Goal: Transaction & Acquisition: Purchase product/service

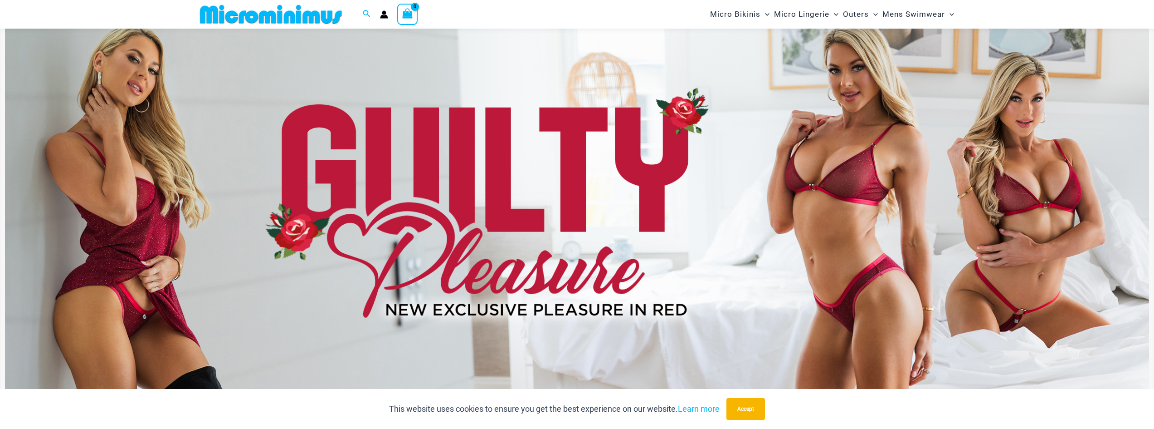
scroll to position [39, 0]
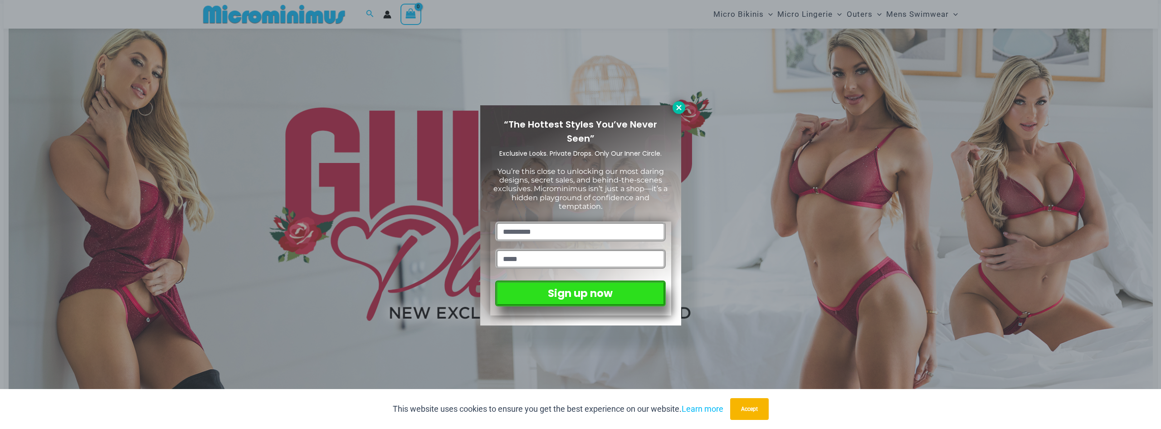
click at [679, 105] on icon at bounding box center [679, 107] width 8 height 8
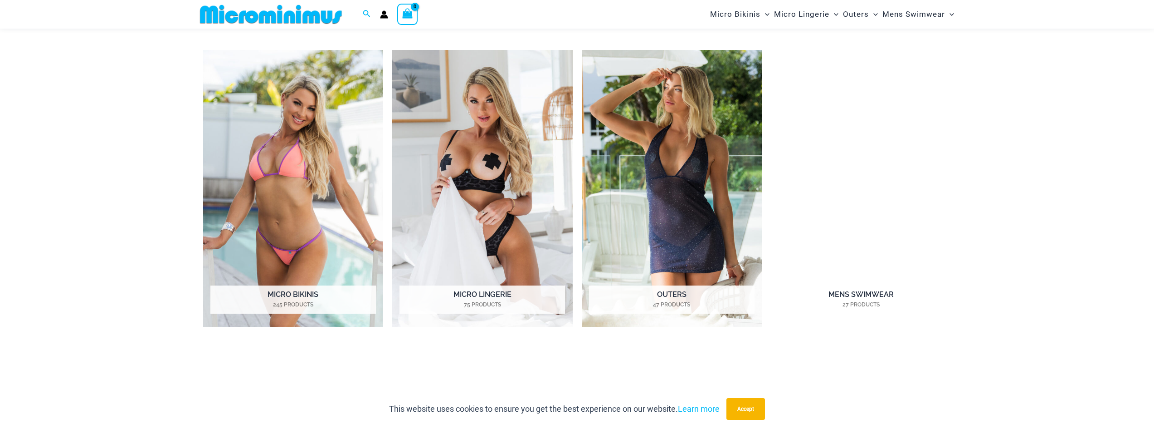
scroll to position [991, 0]
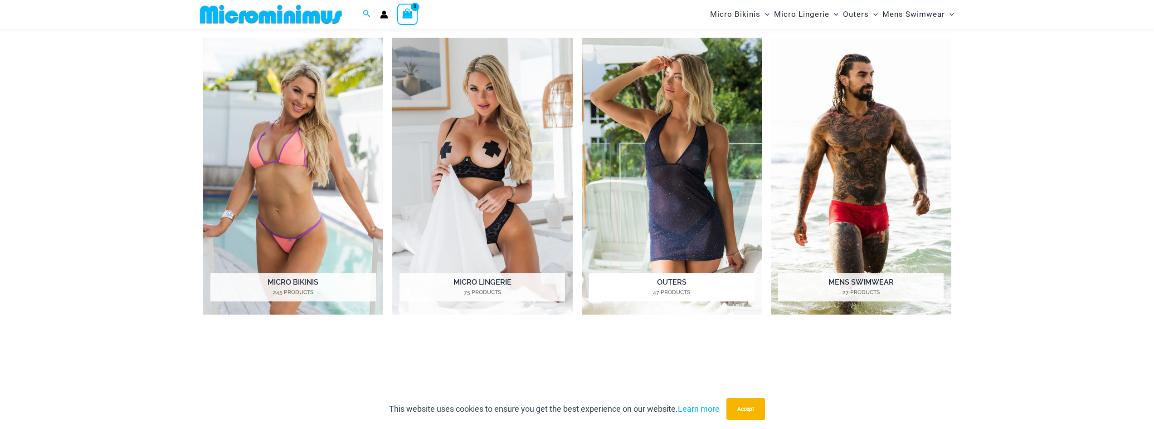
click at [675, 192] on img "Visit product category Outers" at bounding box center [672, 176] width 181 height 277
click at [298, 159] on img "Visit product category Micro Bikinis" at bounding box center [293, 176] width 181 height 277
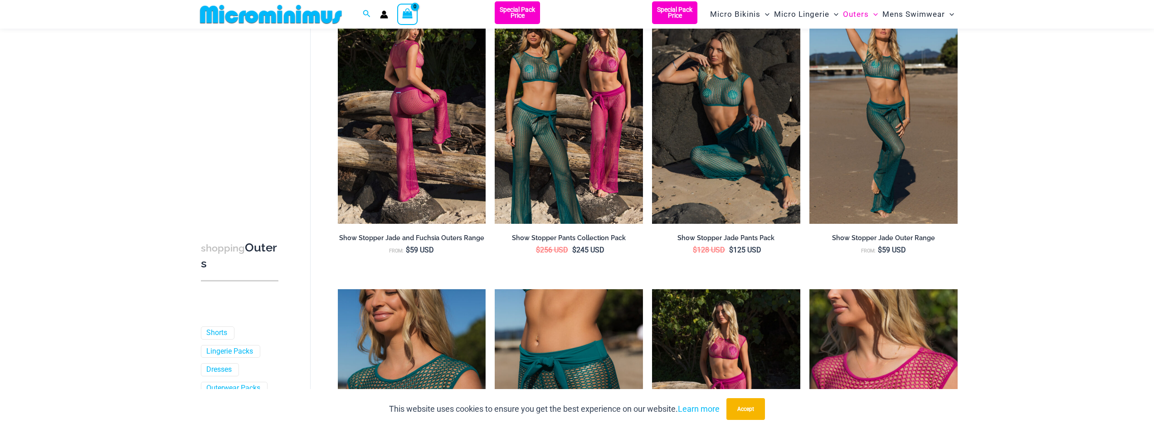
scroll to position [175, 0]
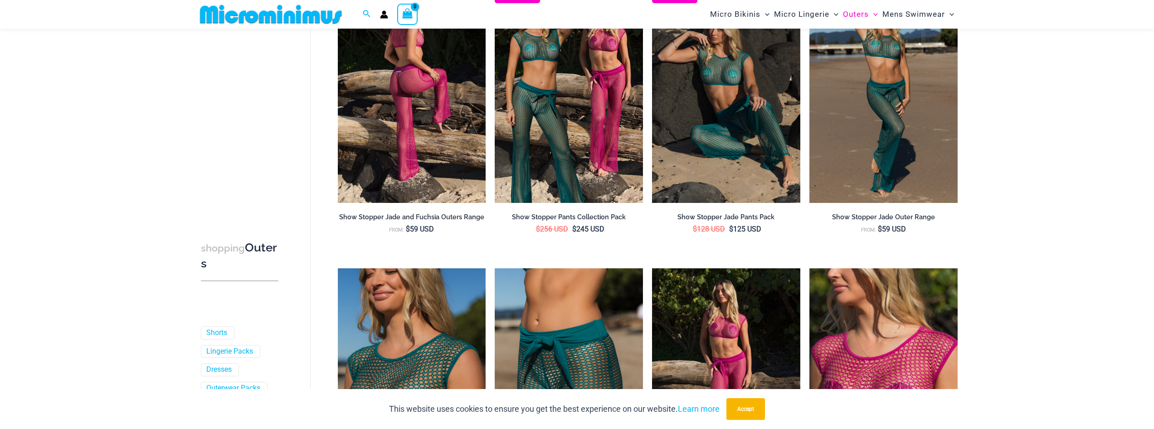
click at [436, 163] on img at bounding box center [412, 91] width 148 height 222
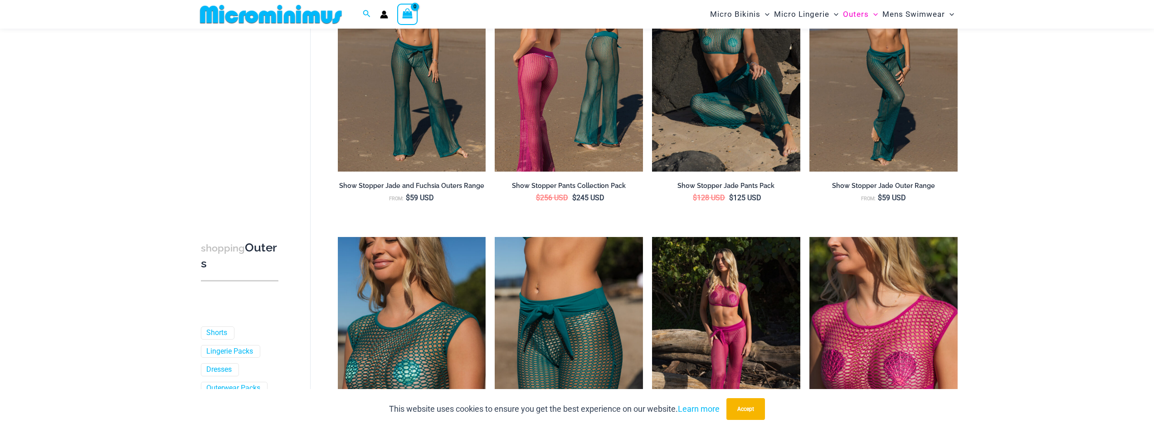
scroll to position [356, 0]
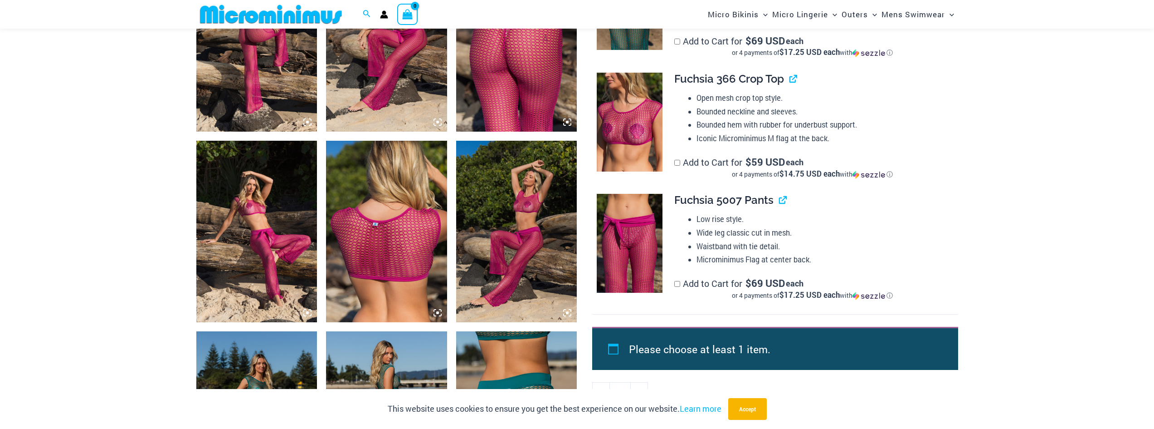
scroll to position [719, 0]
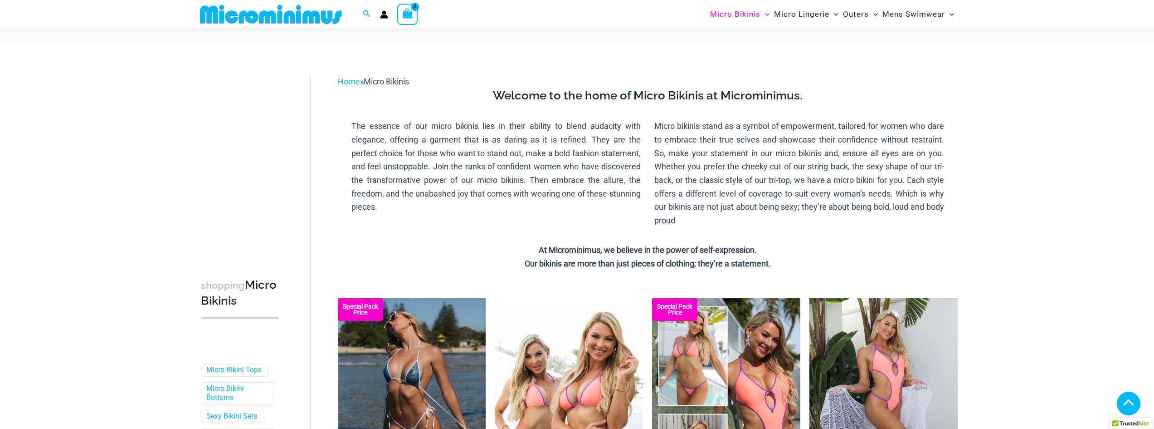
scroll to position [179, 0]
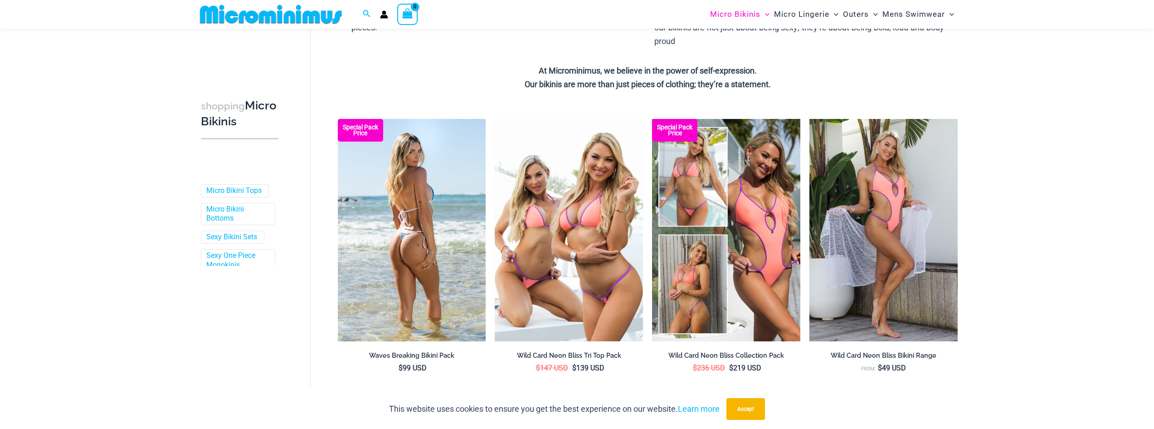
click at [424, 209] on img at bounding box center [412, 230] width 148 height 222
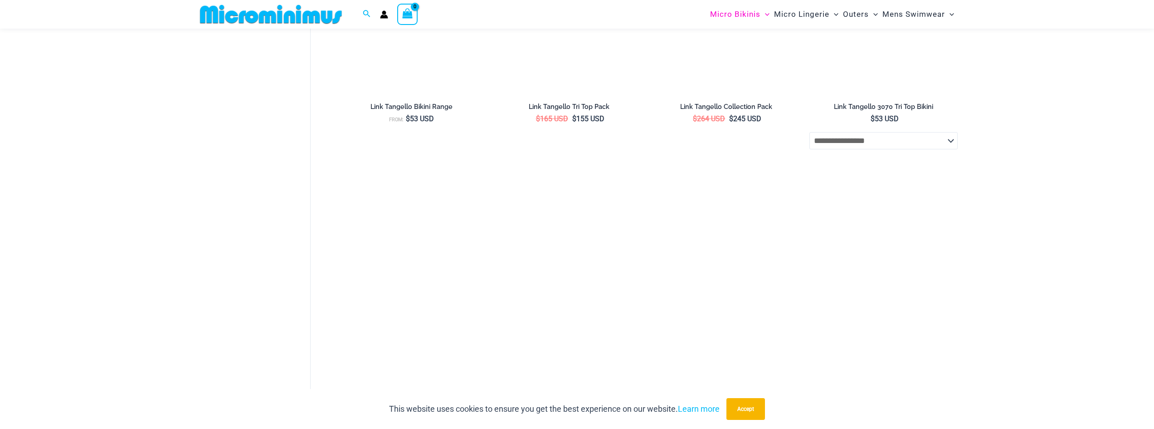
scroll to position [1041, 0]
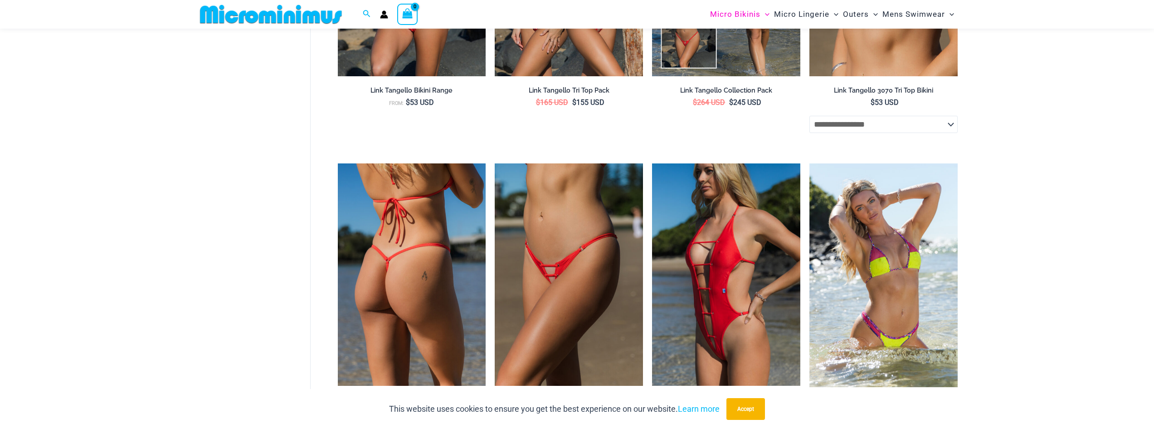
click at [433, 271] on img at bounding box center [412, 274] width 148 height 222
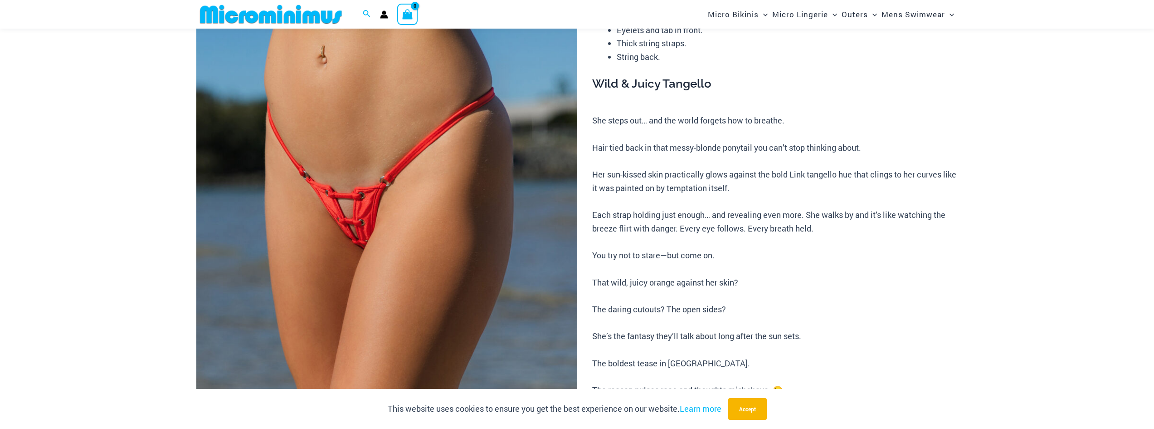
scroll to position [175, 0]
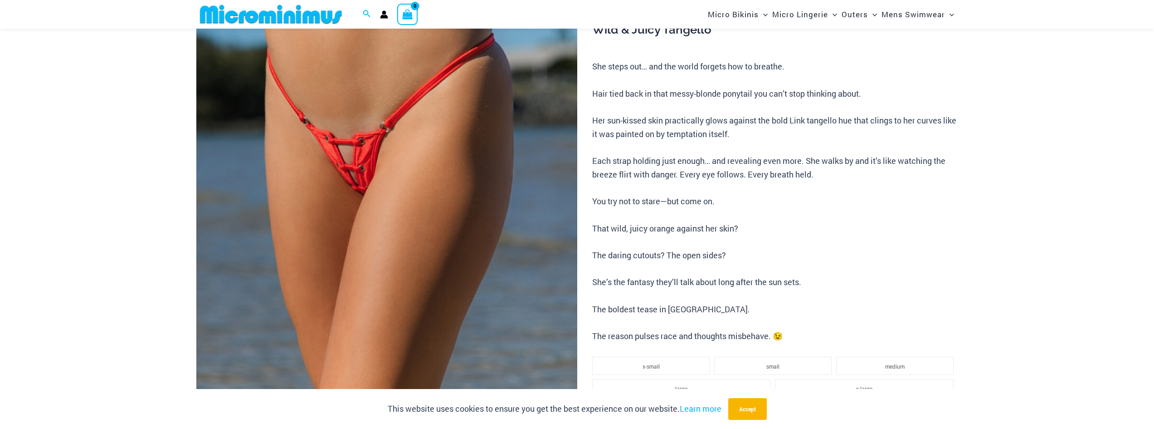
click at [341, 174] on img at bounding box center [386, 194] width 381 height 572
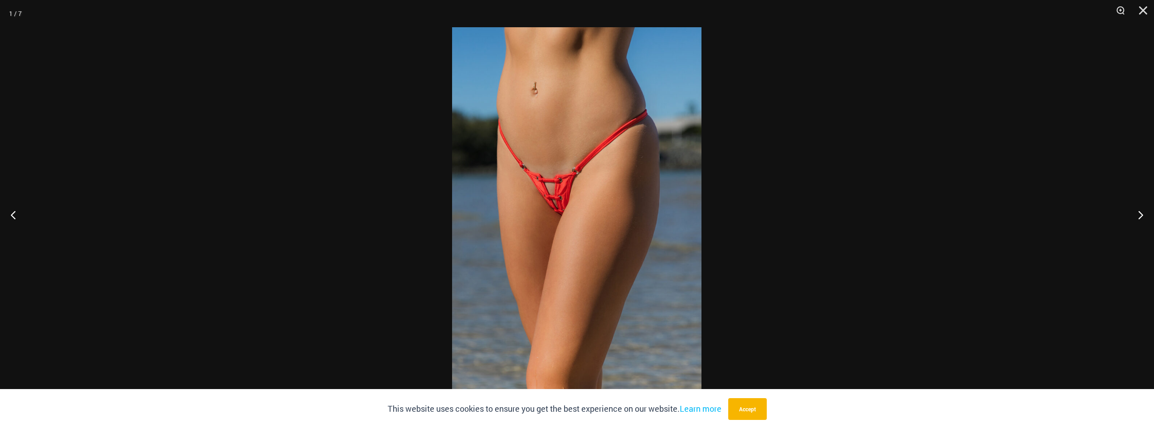
click at [546, 200] on img at bounding box center [576, 214] width 249 height 374
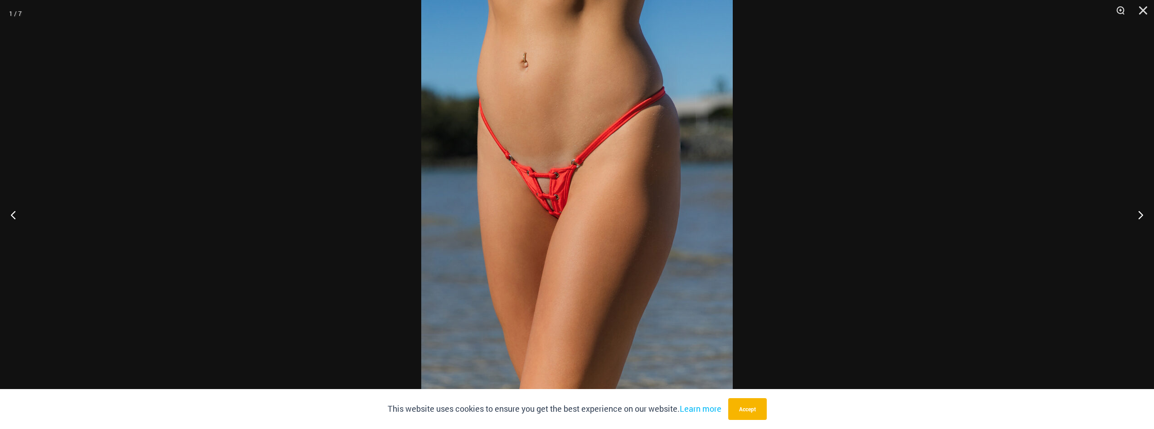
click at [546, 200] on img at bounding box center [577, 217] width 312 height 467
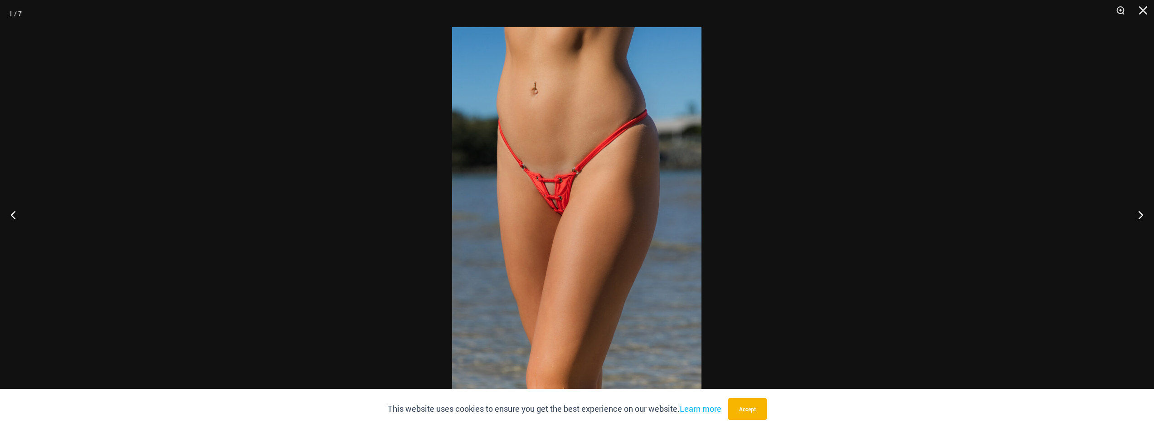
click at [546, 200] on img at bounding box center [576, 214] width 249 height 374
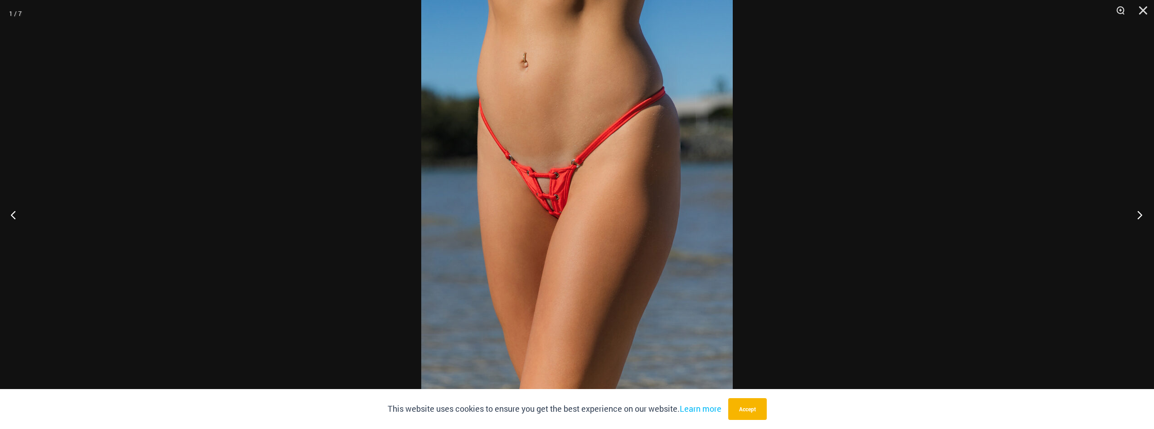
click at [1138, 212] on button "Next" at bounding box center [1137, 214] width 34 height 45
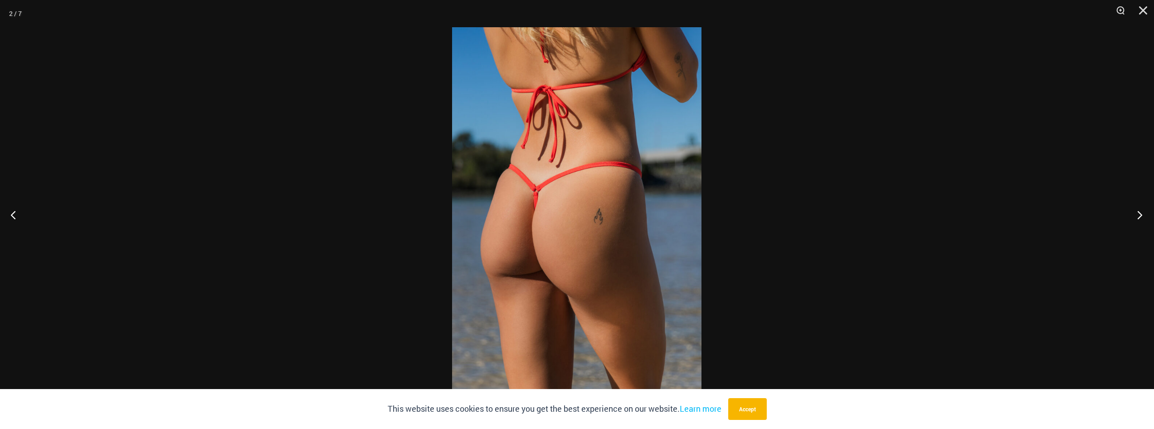
click at [1138, 212] on button "Next" at bounding box center [1137, 214] width 34 height 45
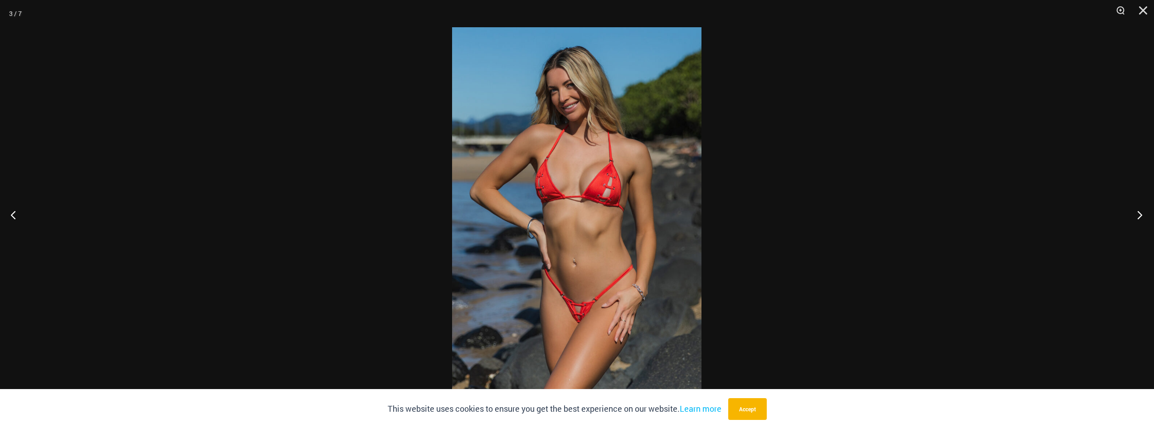
click at [1138, 212] on button "Next" at bounding box center [1137, 214] width 34 height 45
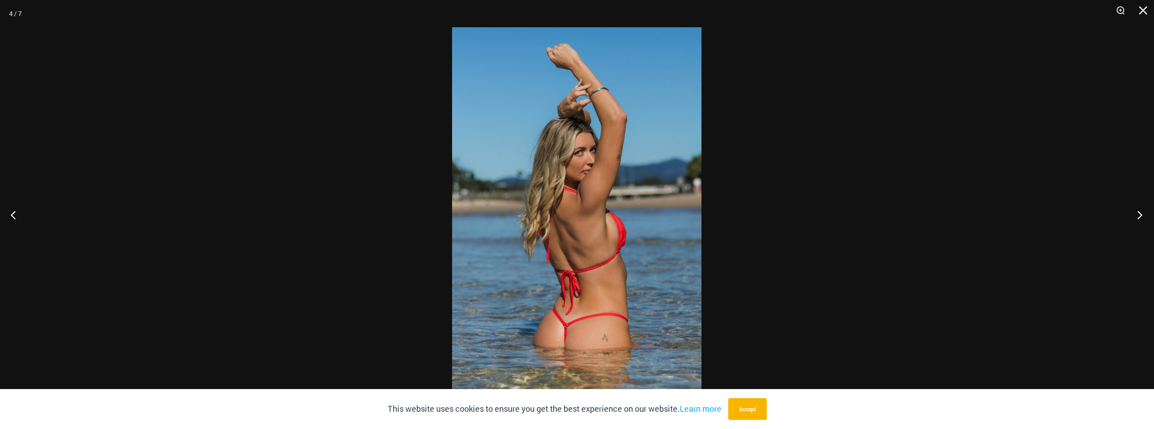
click at [1138, 212] on button "Next" at bounding box center [1137, 214] width 34 height 45
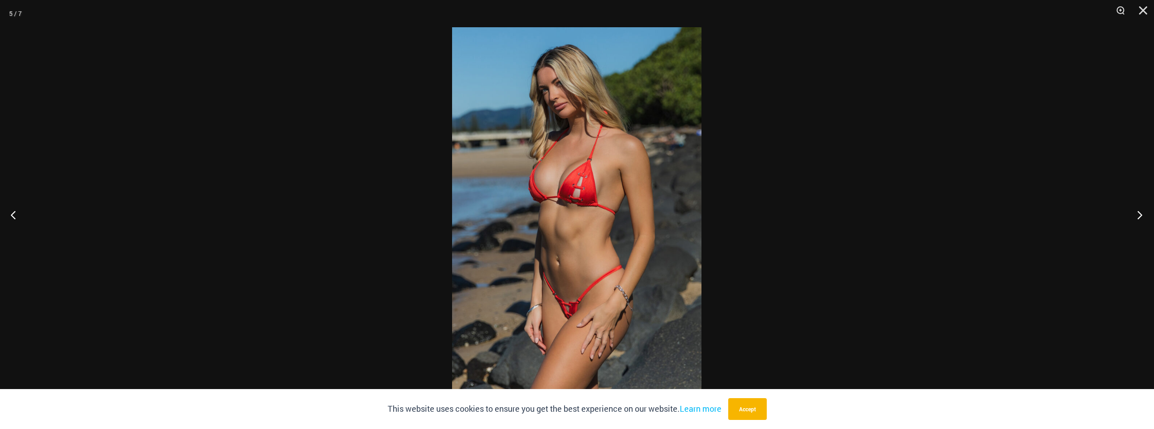
click at [1138, 212] on button "Next" at bounding box center [1137, 214] width 34 height 45
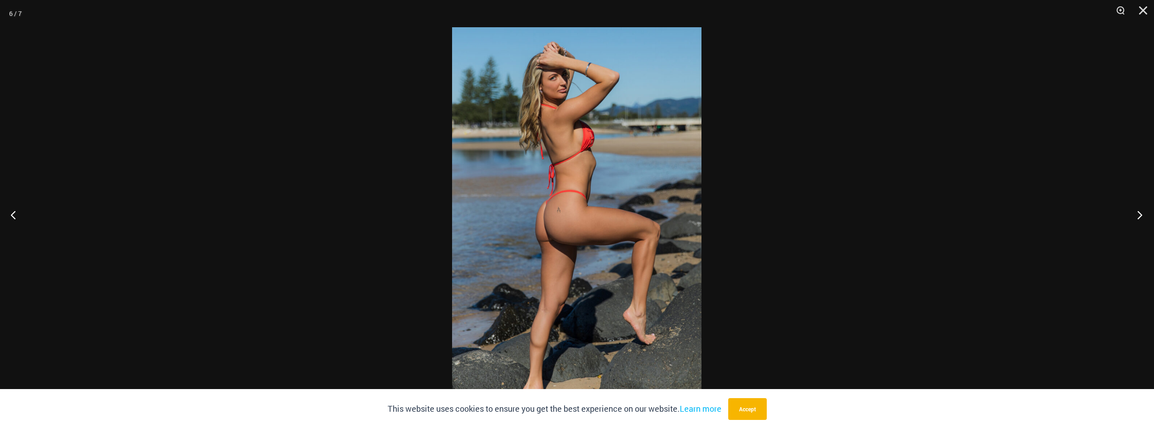
click at [1138, 212] on button "Next" at bounding box center [1137, 214] width 34 height 45
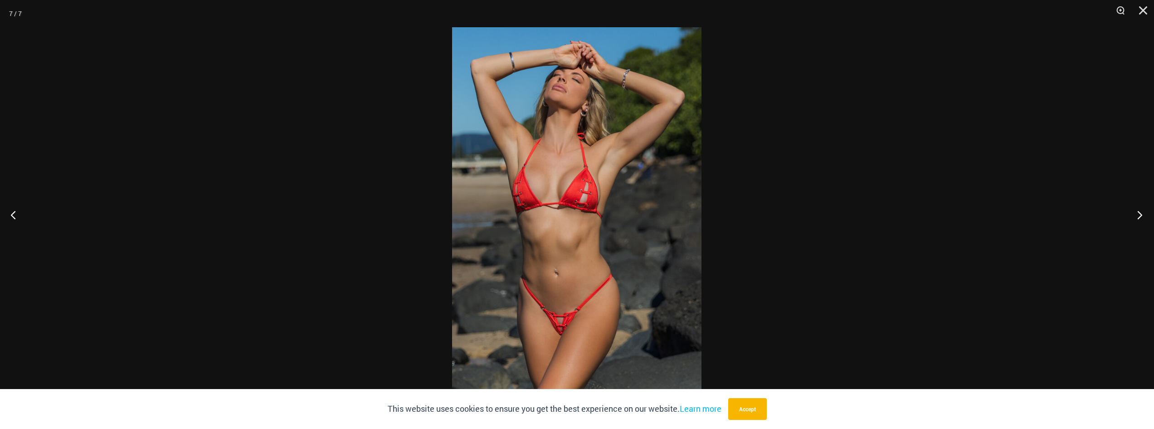
click at [1138, 212] on button "Next" at bounding box center [1137, 214] width 34 height 45
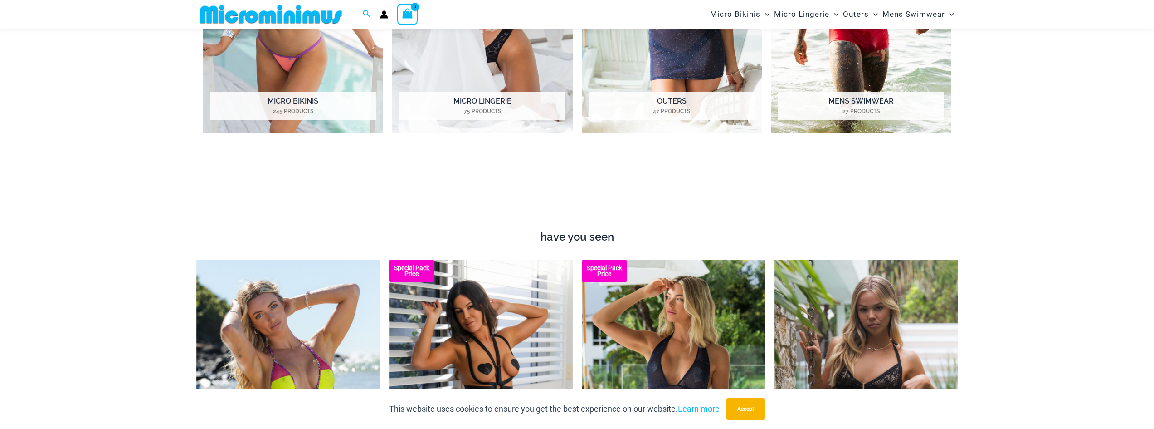
scroll to position [945, 0]
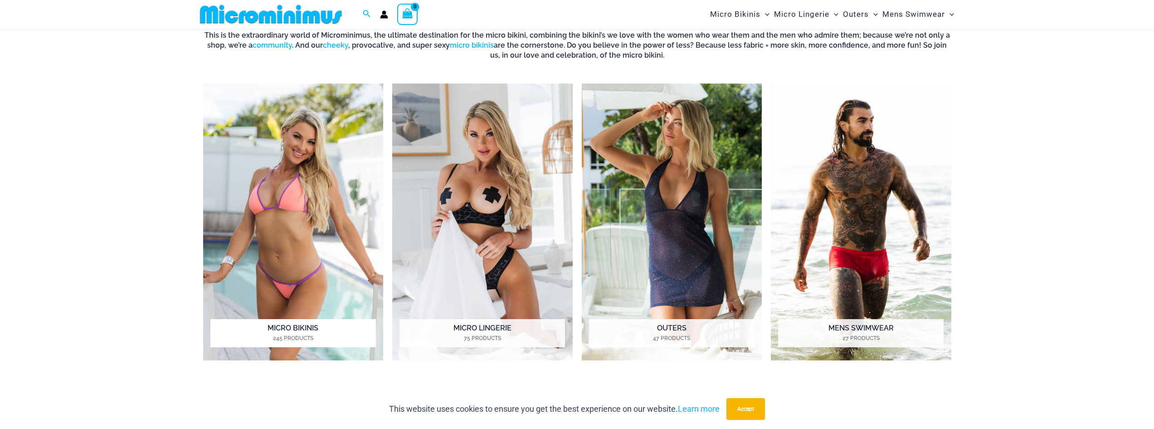
click at [304, 187] on img "Visit product category Micro Bikinis" at bounding box center [293, 221] width 181 height 277
click at [494, 326] on h2 "Micro Lingerie 75 Products" at bounding box center [483, 333] width 166 height 28
click at [687, 215] on img "Visit product category Outers" at bounding box center [672, 221] width 181 height 277
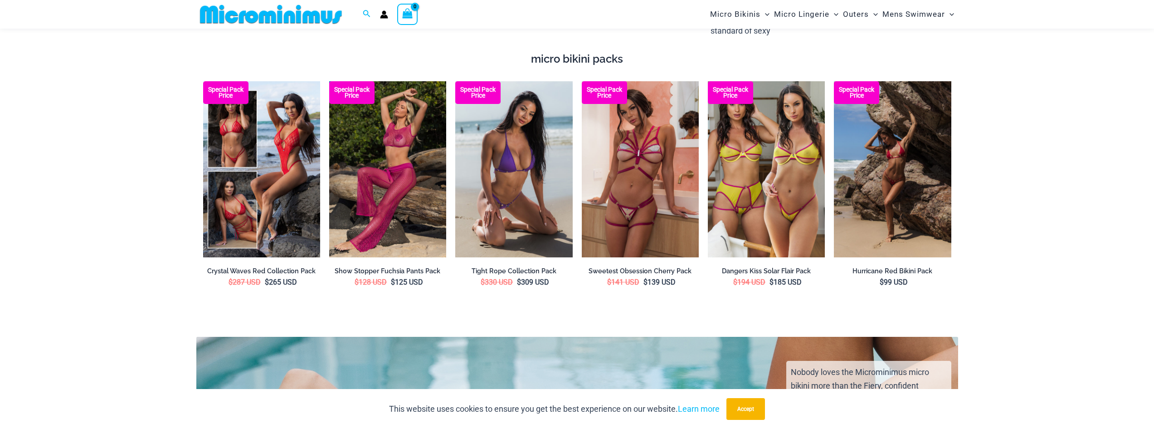
scroll to position [1898, 0]
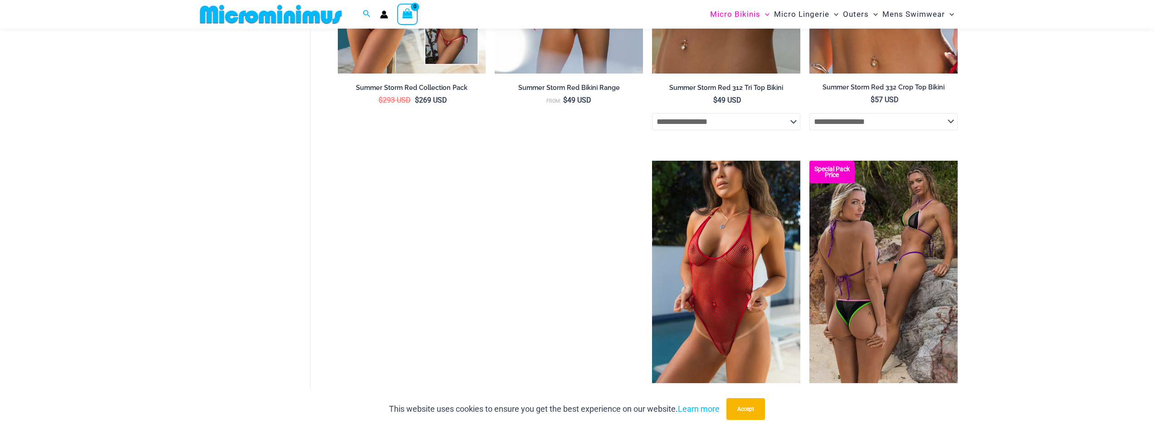
scroll to position [2310, 0]
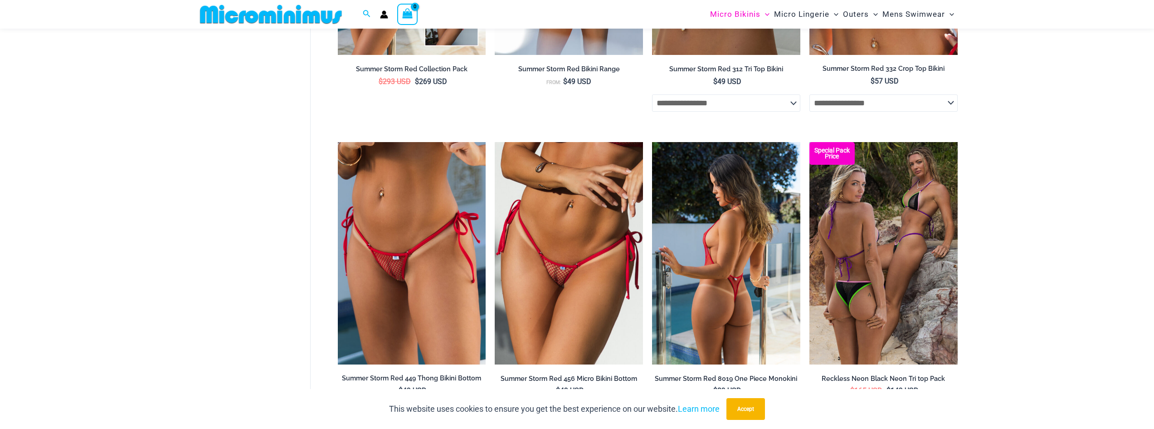
click at [719, 263] on img at bounding box center [726, 253] width 148 height 222
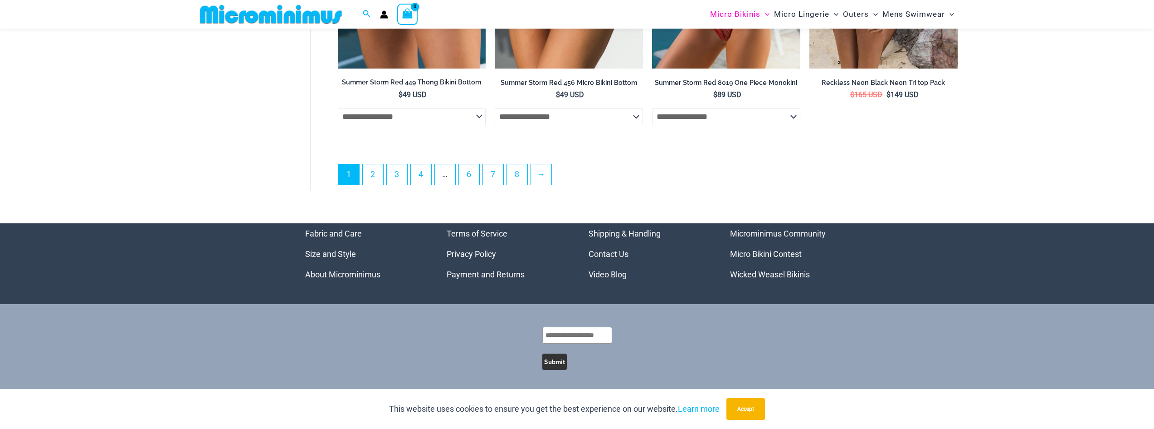
scroll to position [2611, 0]
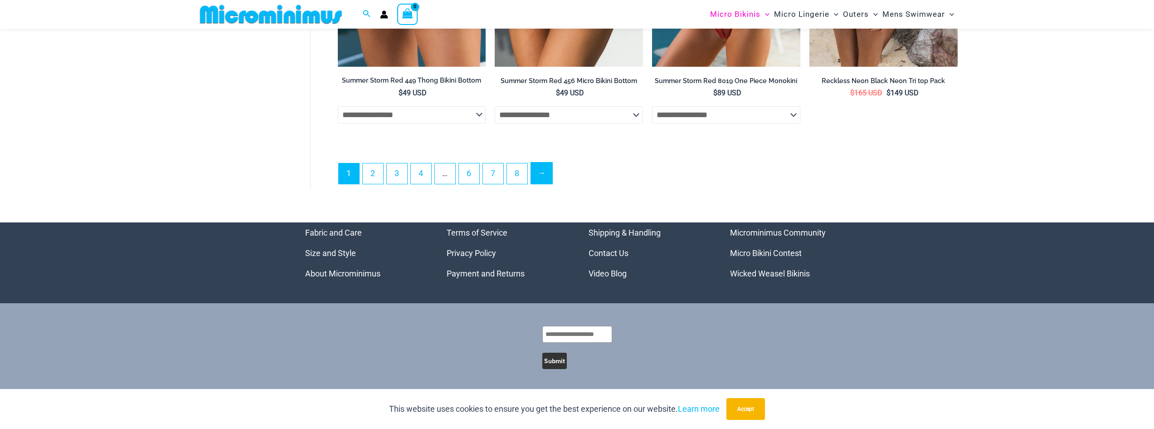
click at [542, 177] on link "→" at bounding box center [541, 172] width 21 height 21
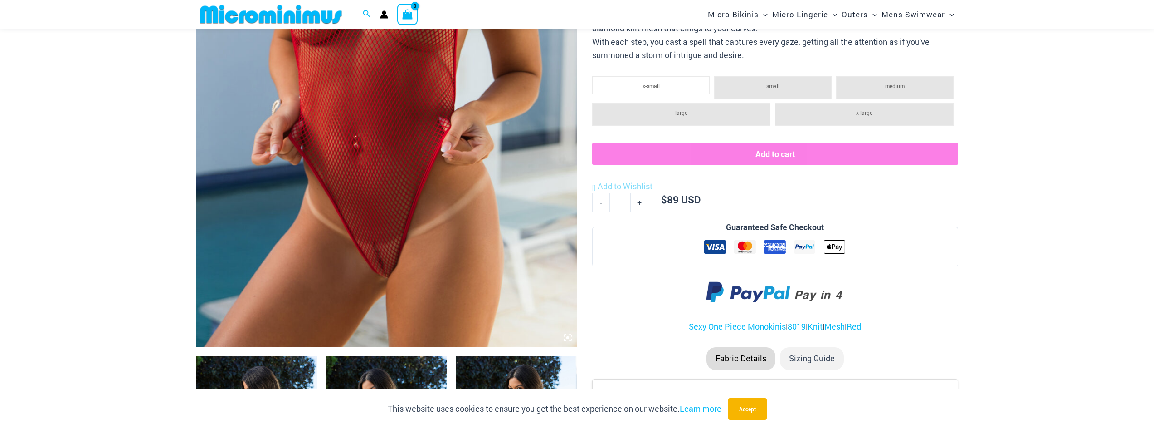
scroll to position [310, 0]
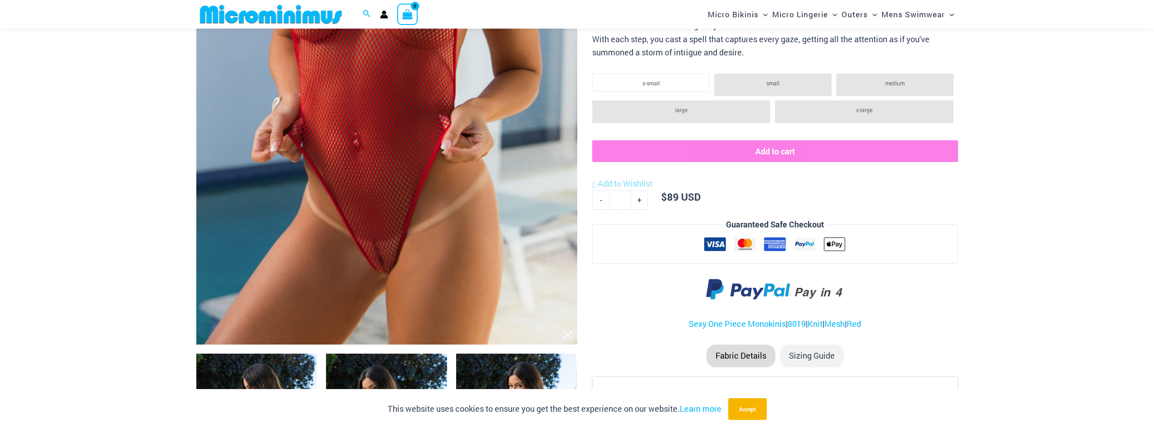
click at [376, 253] on img at bounding box center [386, 59] width 381 height 572
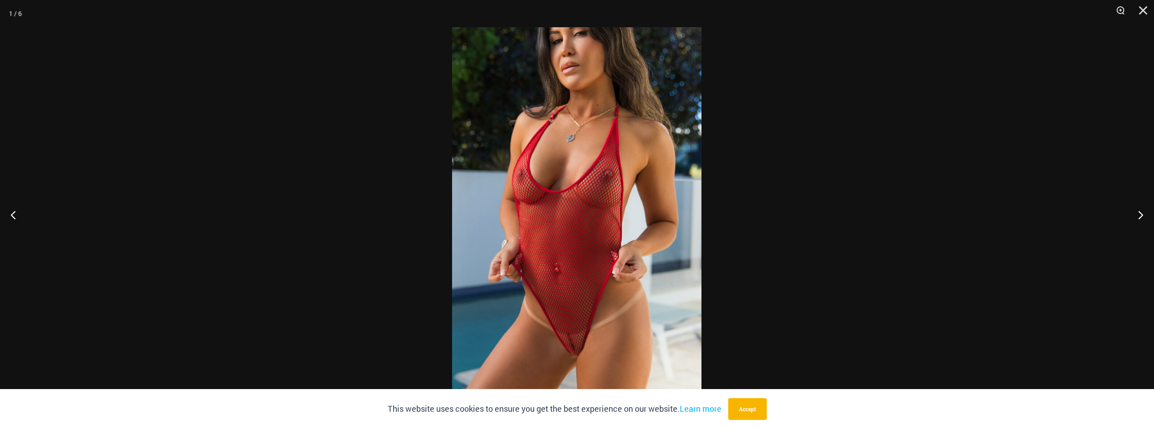
click at [574, 340] on img at bounding box center [576, 214] width 249 height 374
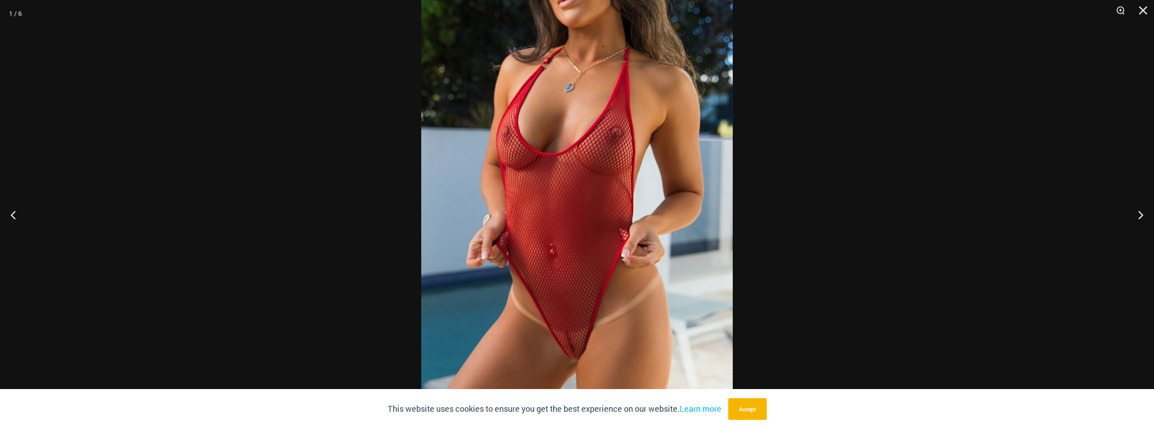
click at [570, 337] on img at bounding box center [577, 182] width 312 height 467
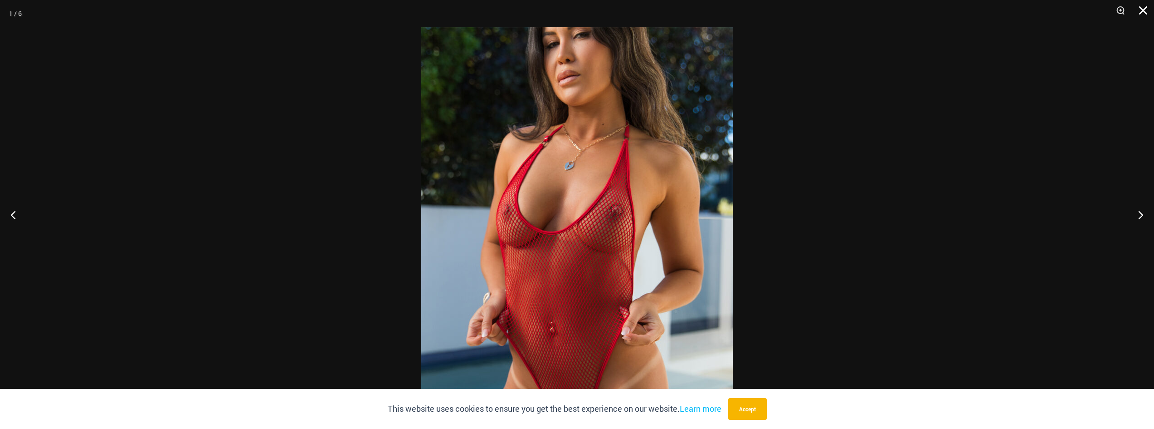
click at [1141, 10] on button "Close" at bounding box center [1140, 13] width 23 height 27
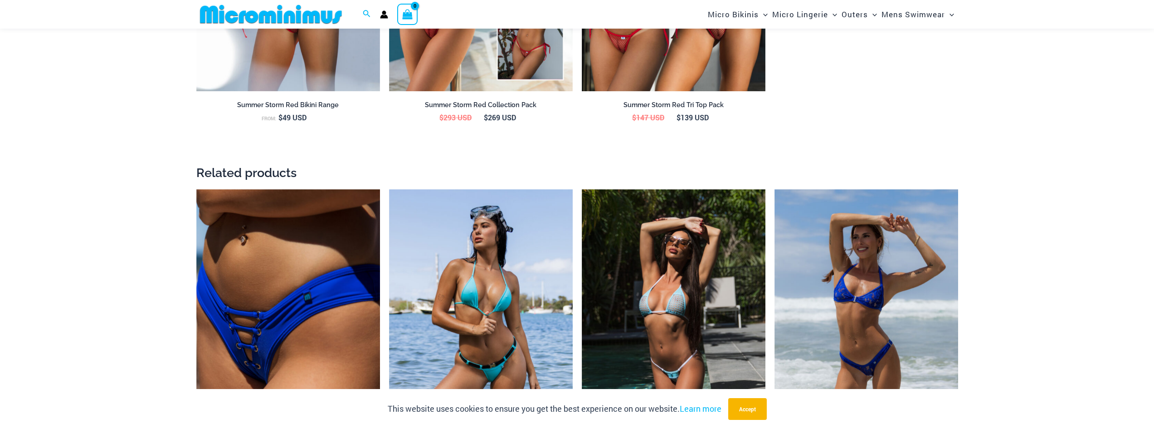
scroll to position [1262, 0]
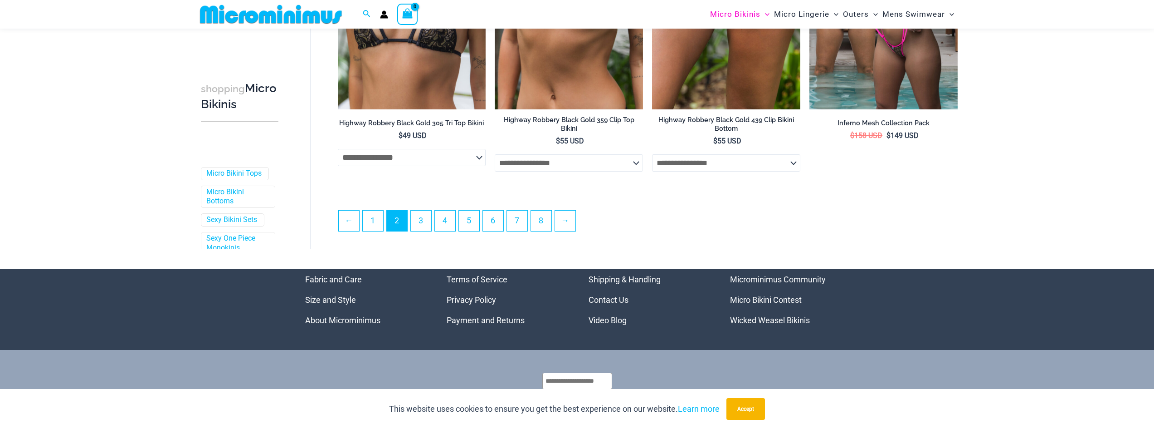
scroll to position [2397, 0]
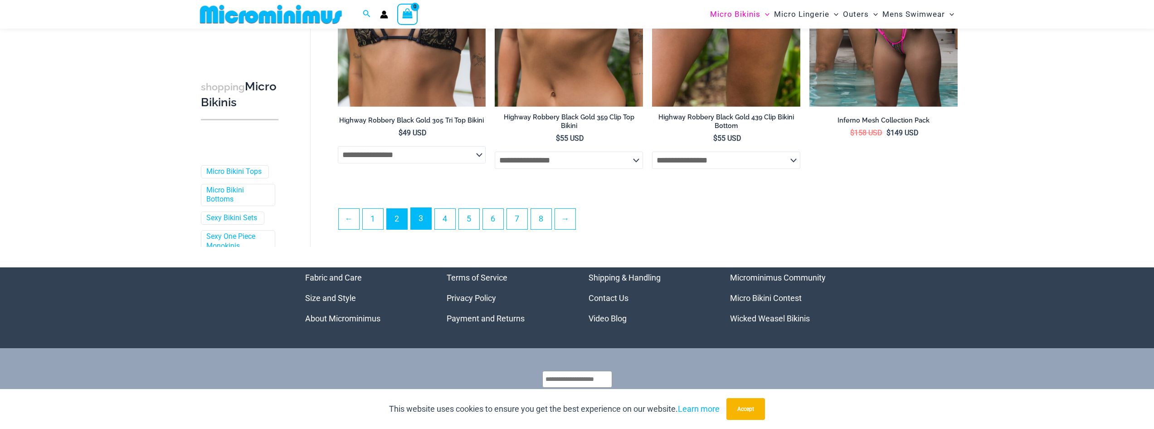
click at [424, 221] on link "3" at bounding box center [421, 218] width 20 height 21
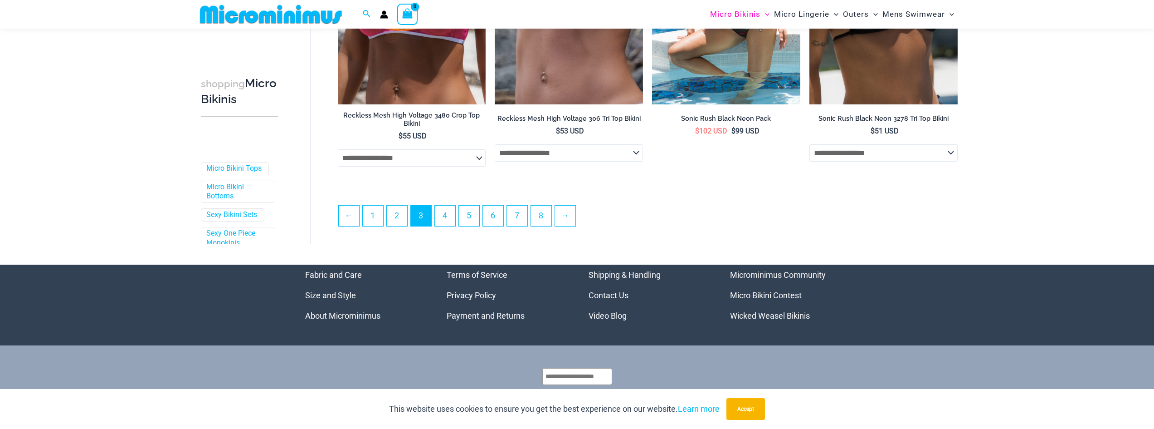
scroll to position [2397, 0]
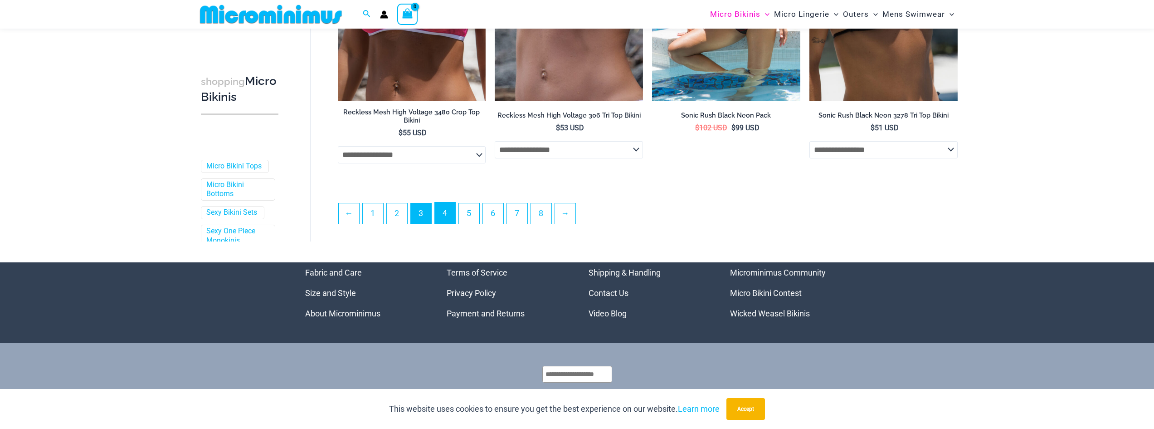
click at [450, 207] on link "4" at bounding box center [445, 212] width 20 height 21
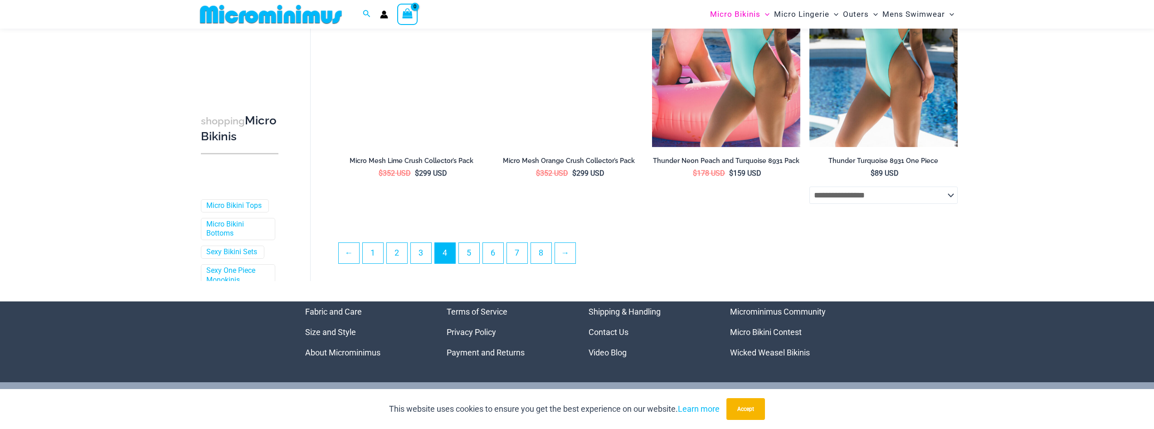
scroll to position [2397, 0]
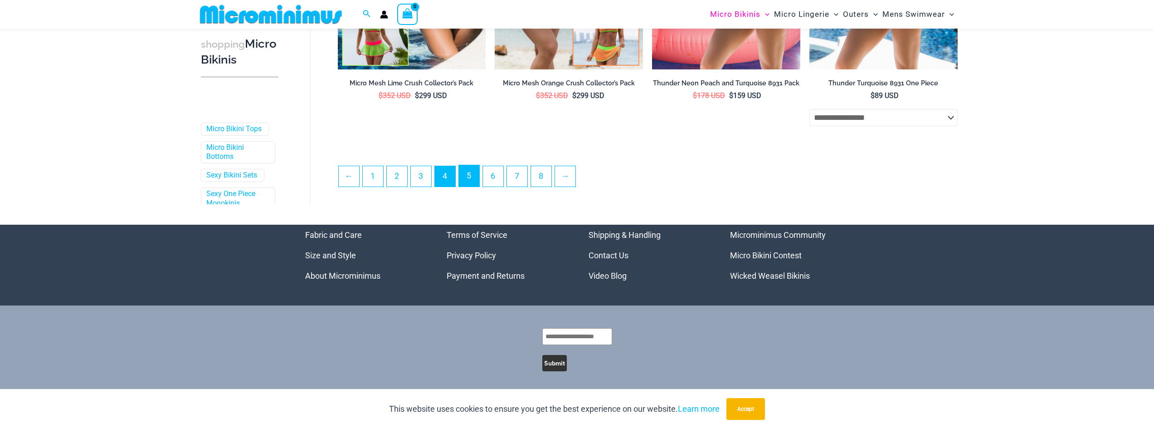
click at [469, 181] on link "5" at bounding box center [469, 175] width 20 height 21
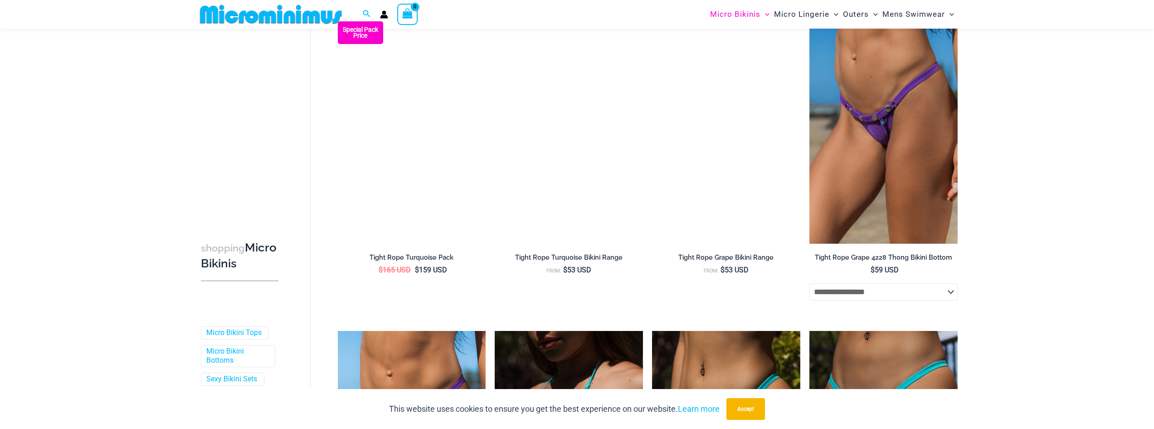
scroll to position [1626, 0]
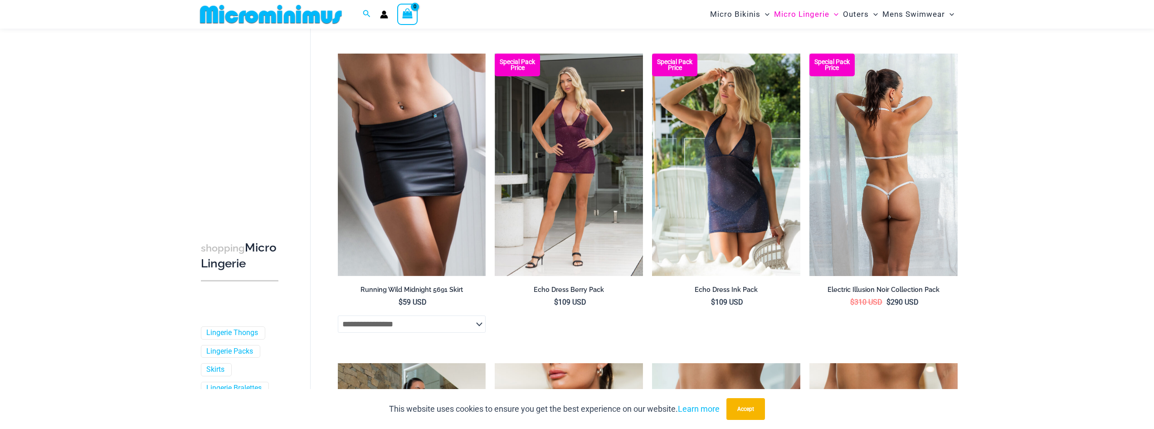
scroll to position [1354, 0]
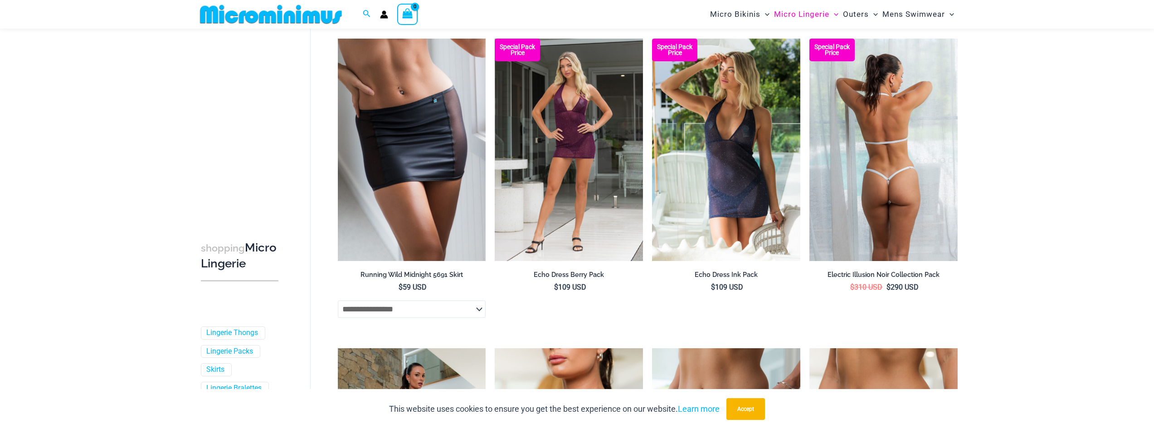
click at [882, 197] on img at bounding box center [884, 150] width 148 height 222
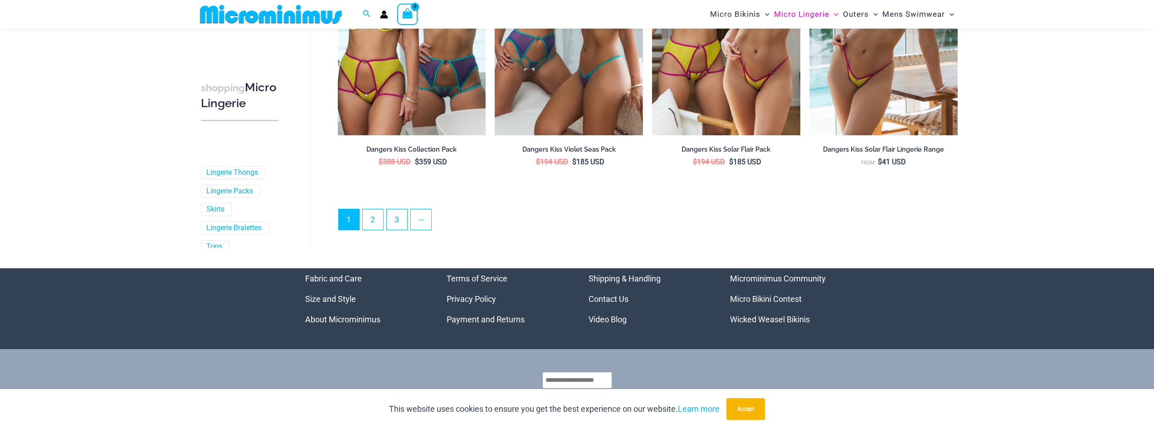
scroll to position [2457, 0]
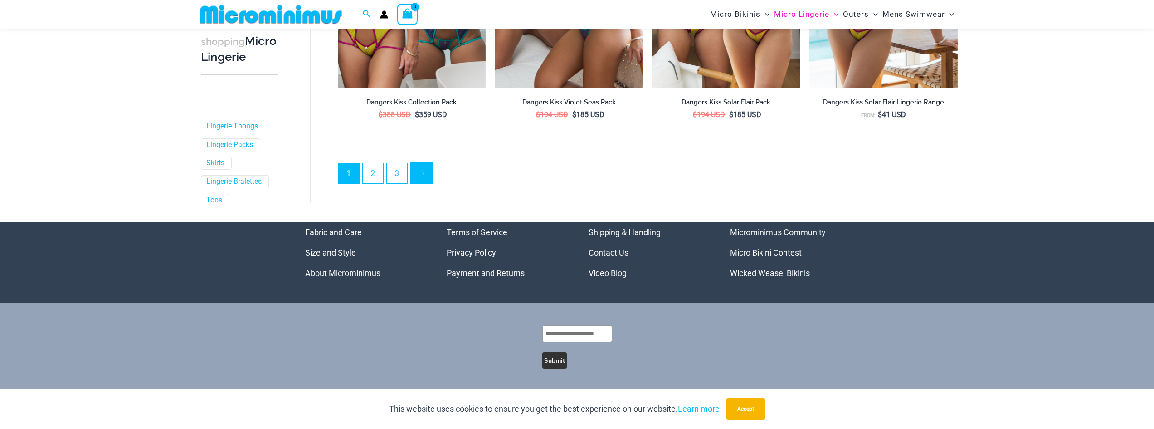
click at [425, 170] on link "→" at bounding box center [421, 172] width 21 height 21
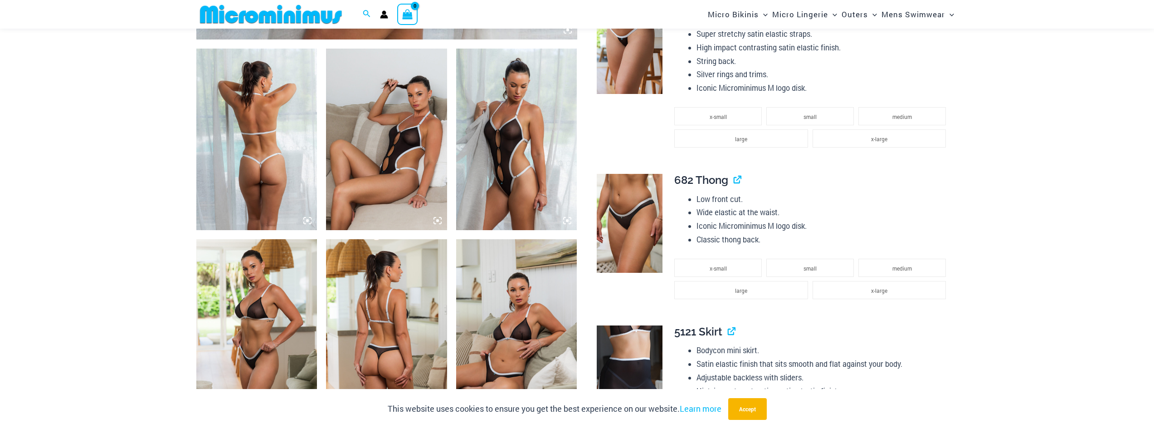
scroll to position [628, 0]
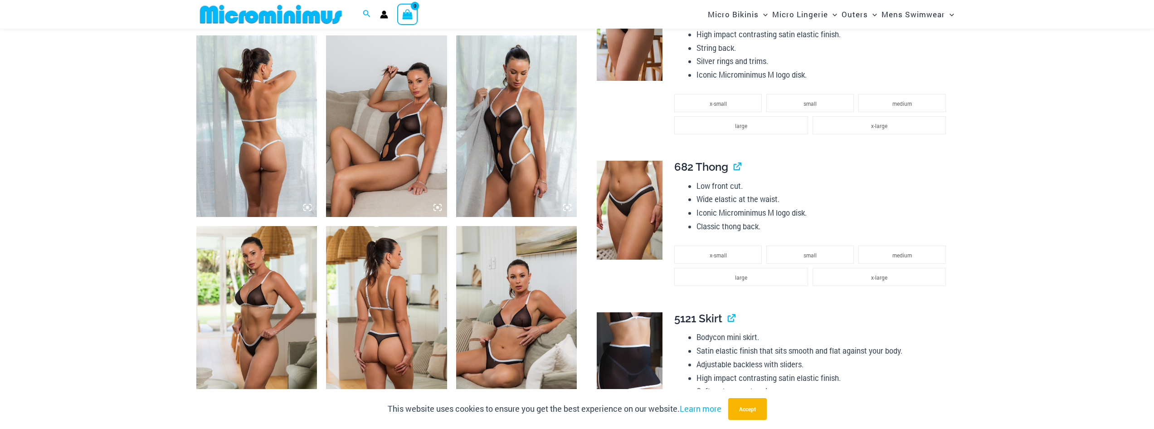
click at [509, 334] on img at bounding box center [516, 316] width 121 height 181
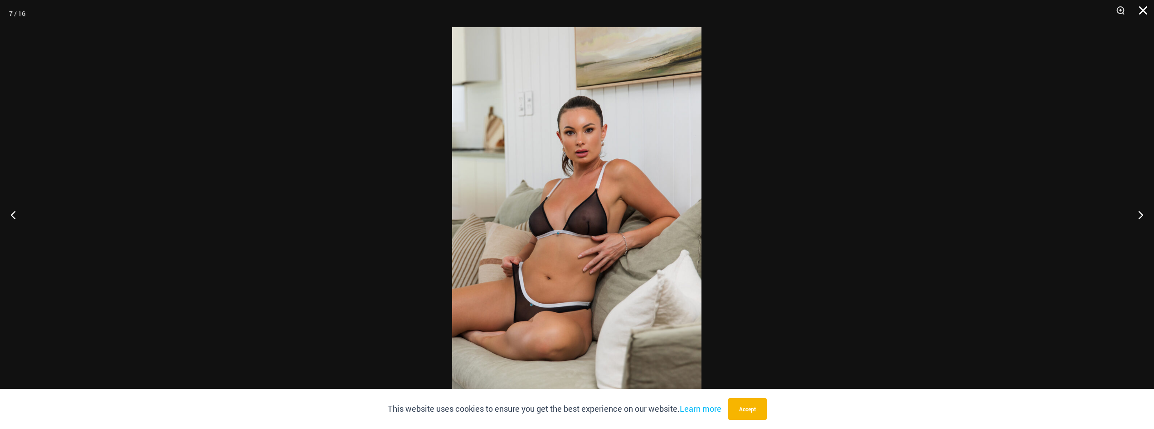
click at [1145, 10] on button "Close" at bounding box center [1140, 13] width 23 height 27
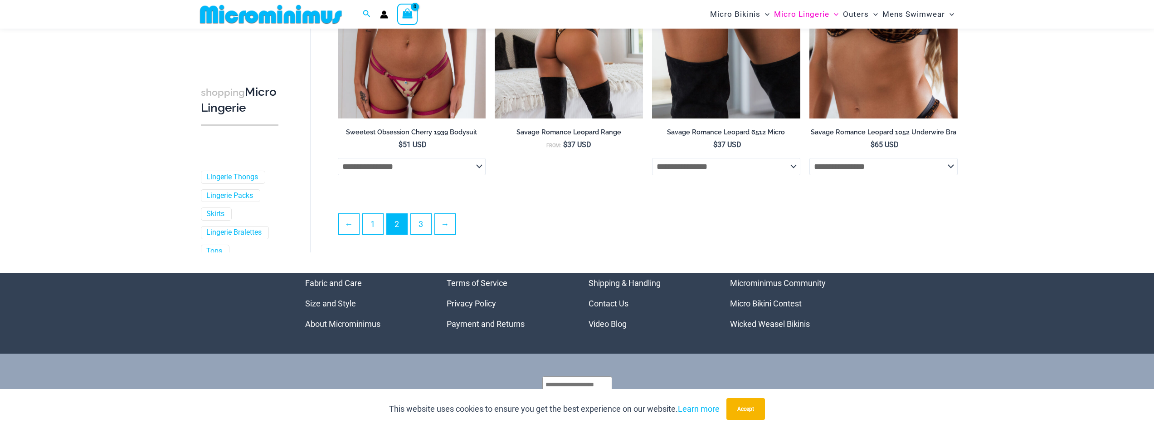
scroll to position [2397, 0]
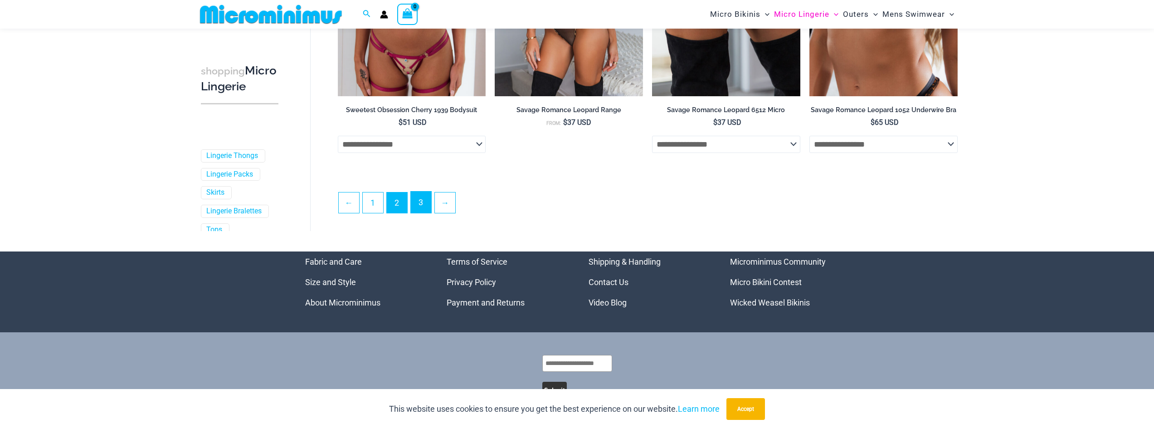
click at [419, 208] on link "3" at bounding box center [421, 201] width 20 height 21
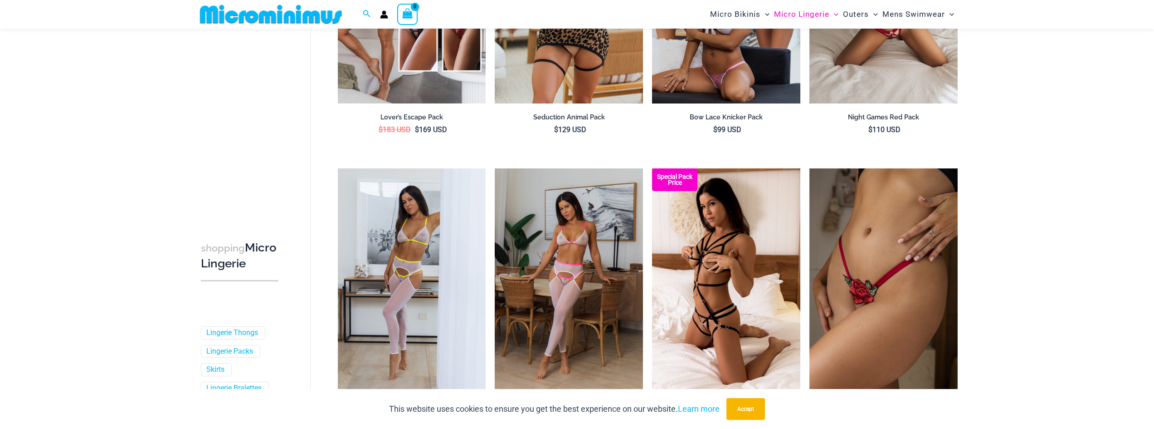
scroll to position [265, 0]
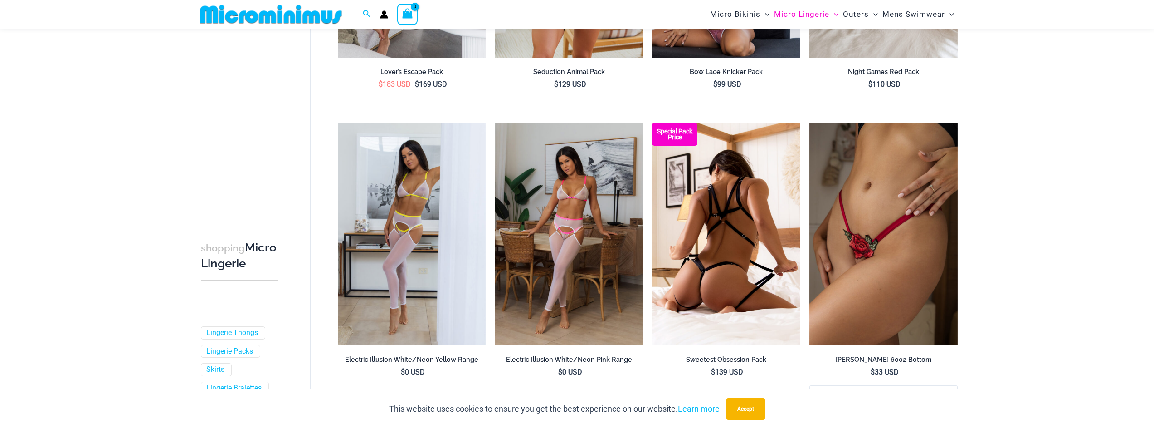
click at [724, 249] on img at bounding box center [726, 234] width 148 height 222
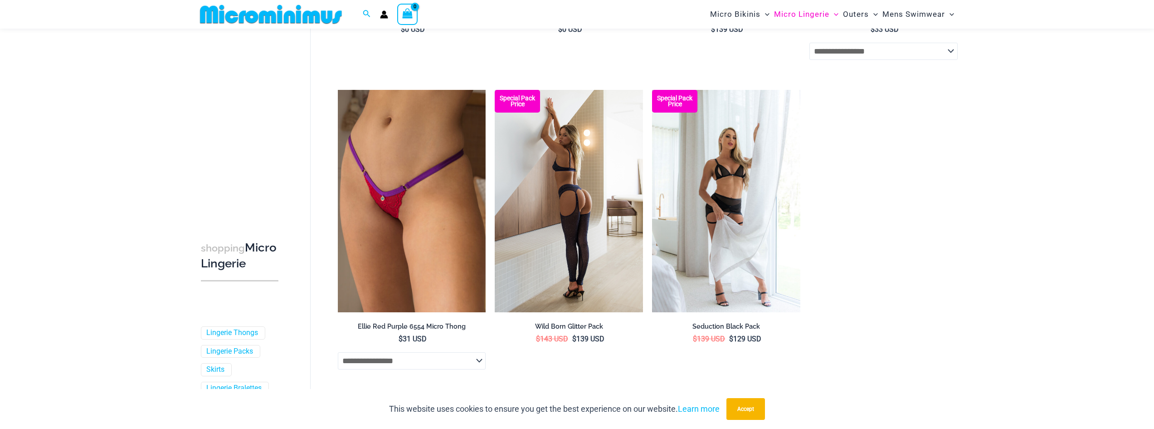
scroll to position [628, 0]
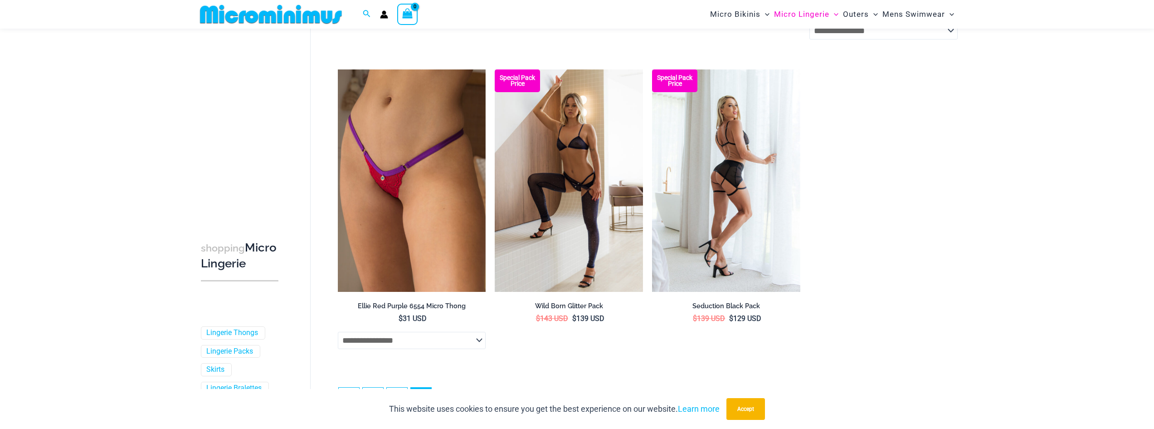
click at [721, 203] on img at bounding box center [726, 180] width 148 height 222
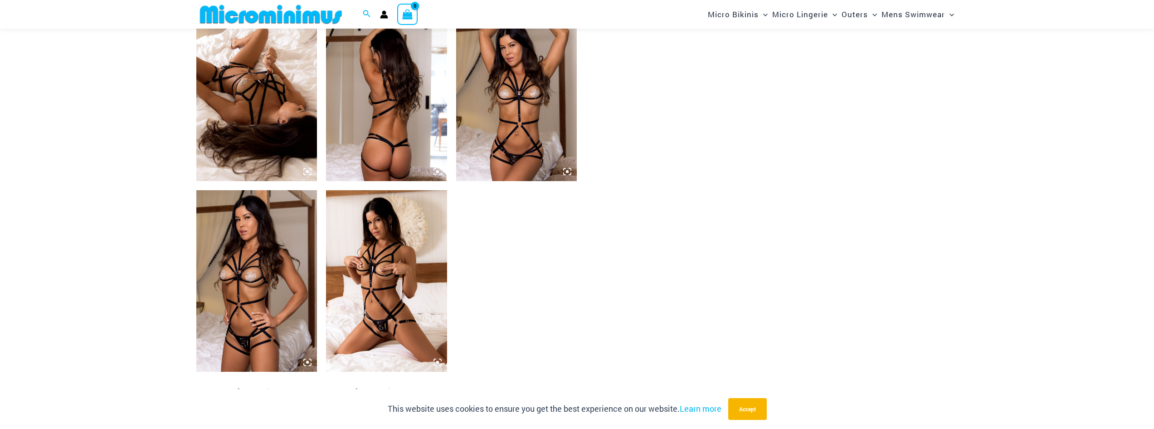
scroll to position [855, 0]
click at [380, 325] on img at bounding box center [386, 280] width 121 height 181
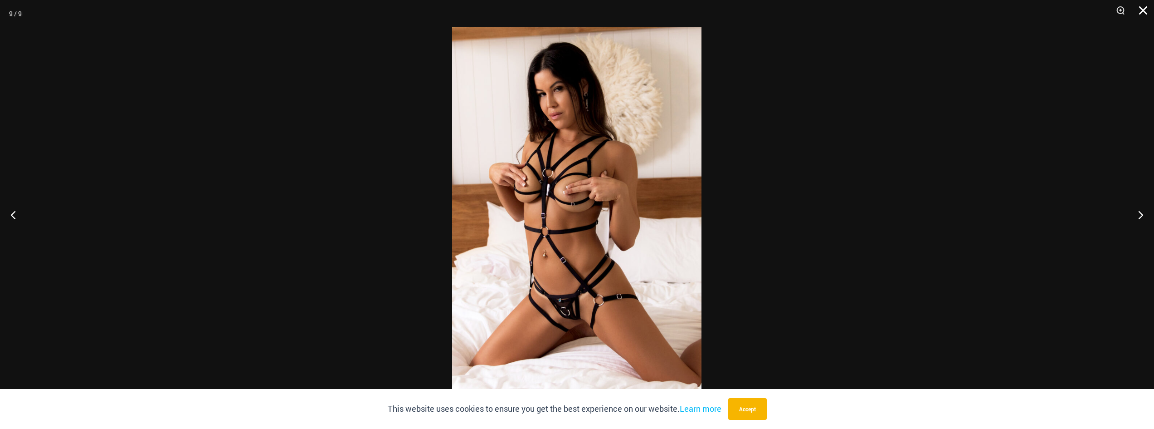
click at [1138, 11] on button "Close" at bounding box center [1140, 13] width 23 height 27
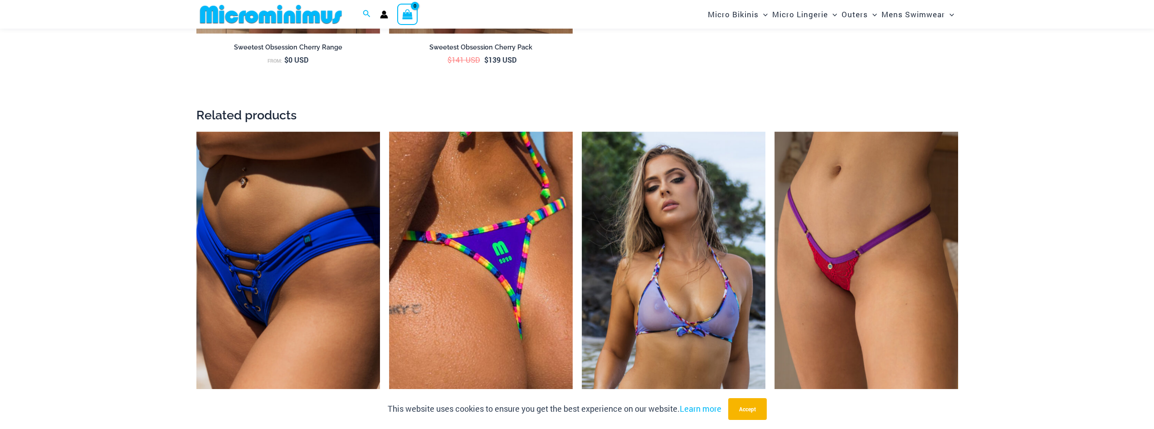
scroll to position [1535, 0]
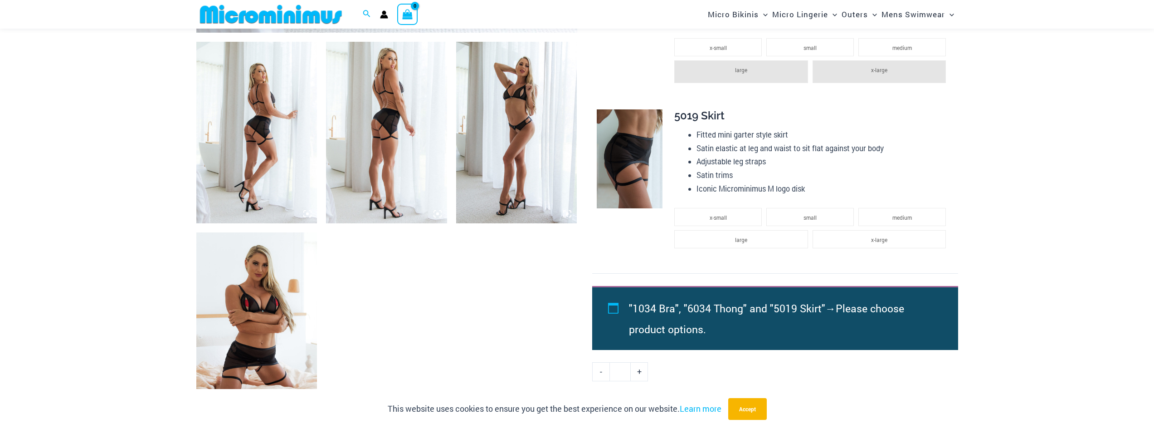
scroll to position [674, 0]
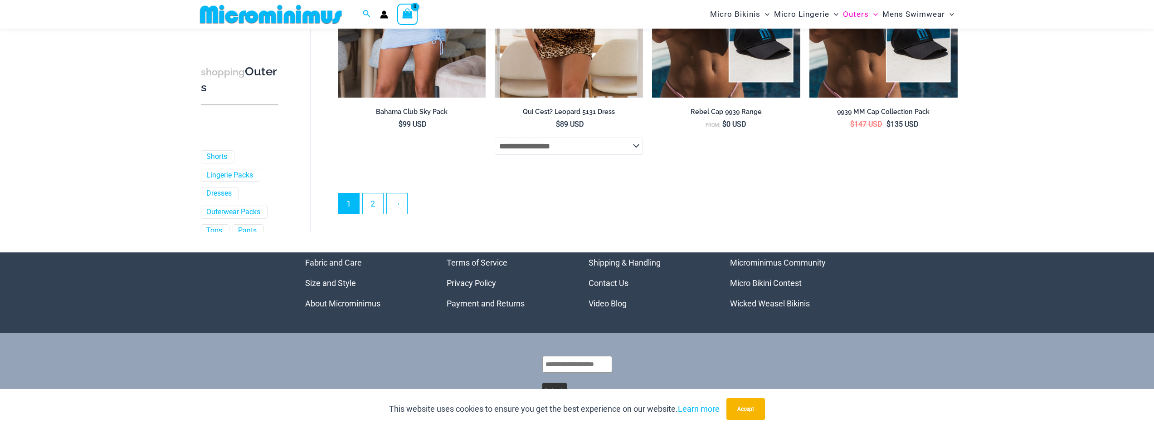
scroll to position [2442, 0]
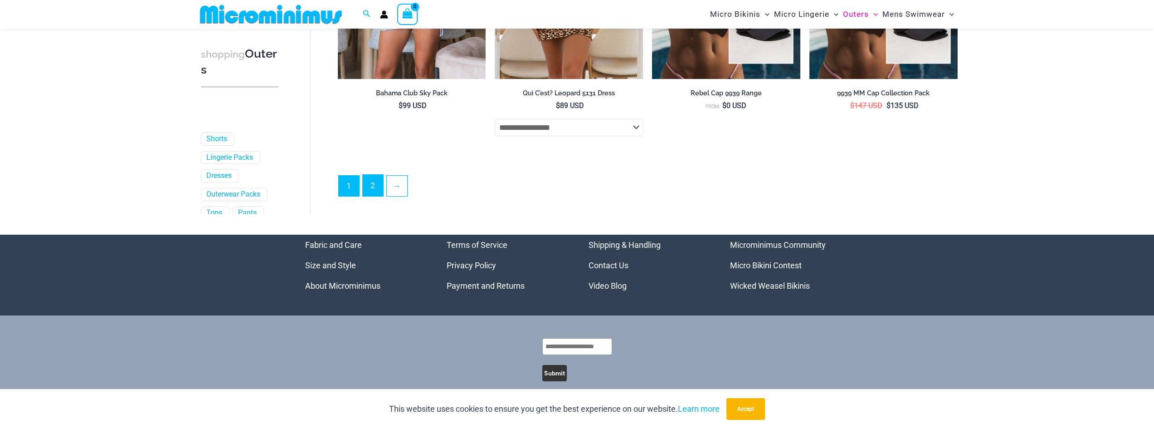
click at [374, 184] on link "2" at bounding box center [373, 185] width 20 height 21
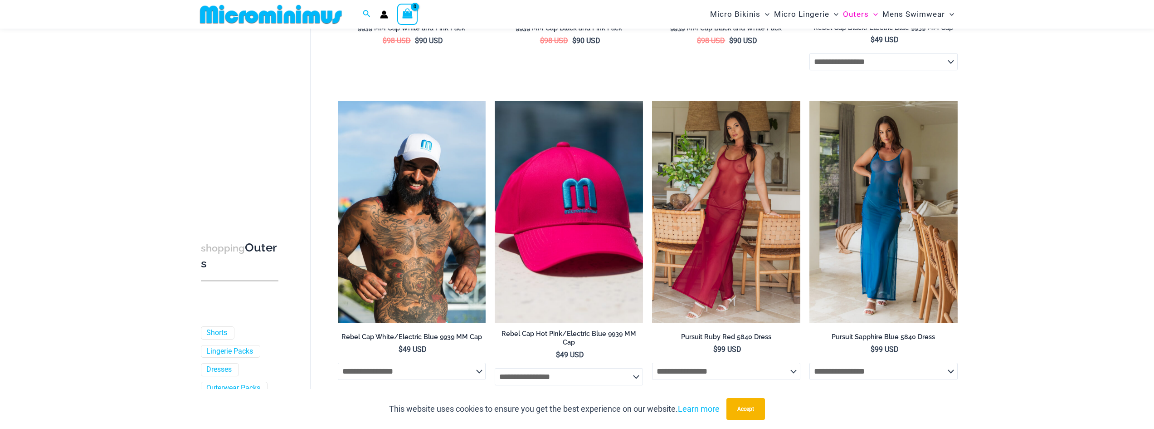
scroll to position [310, 0]
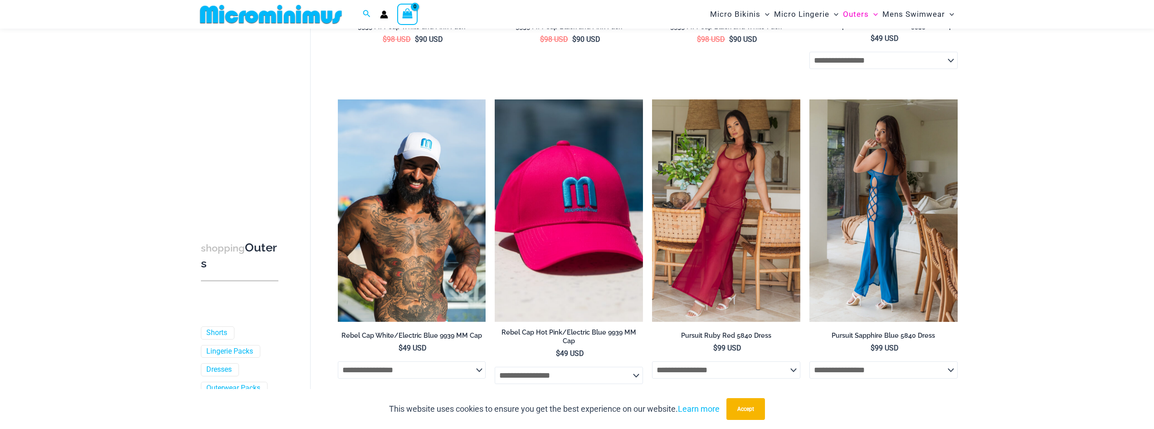
click at [955, 372] on select "**********" at bounding box center [884, 369] width 148 height 17
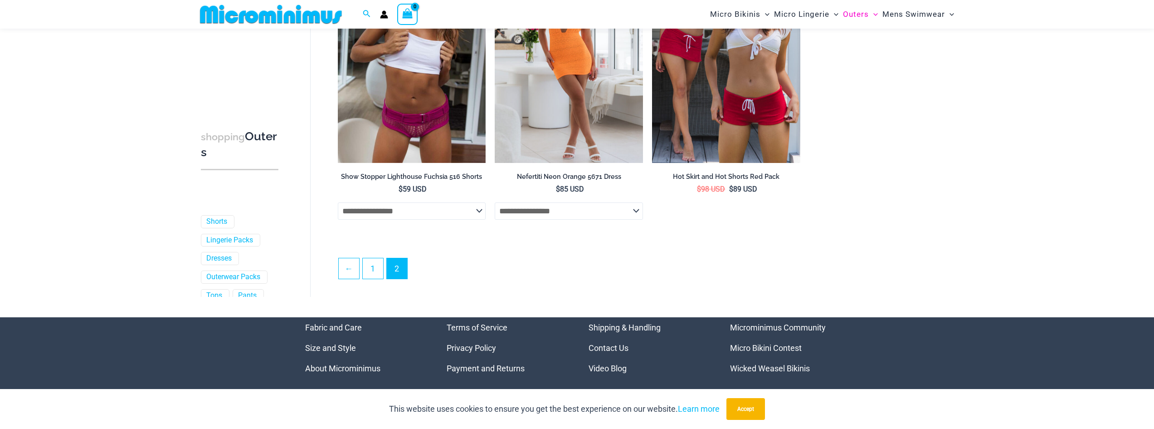
scroll to position [1185, 0]
